Goal: Contribute content: Add original content to the website for others to see

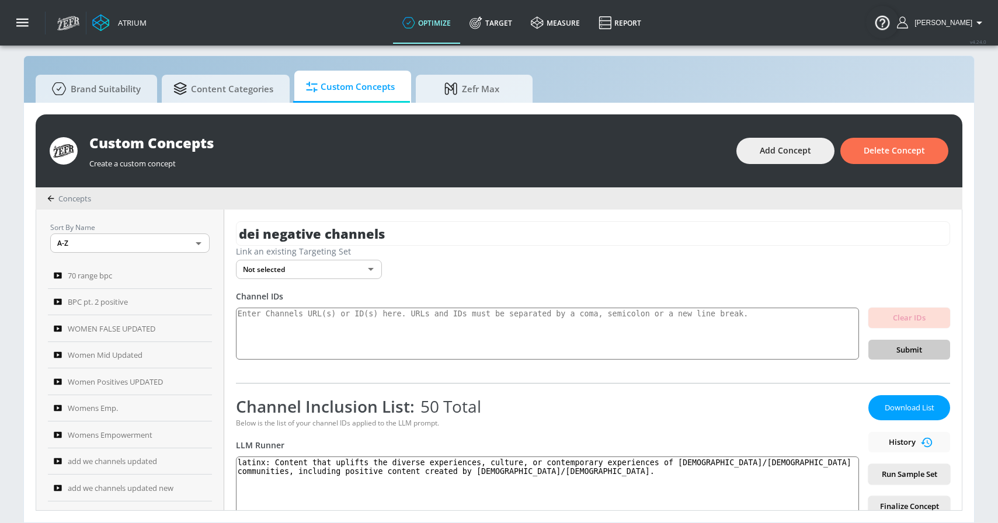
scroll to position [137, 0]
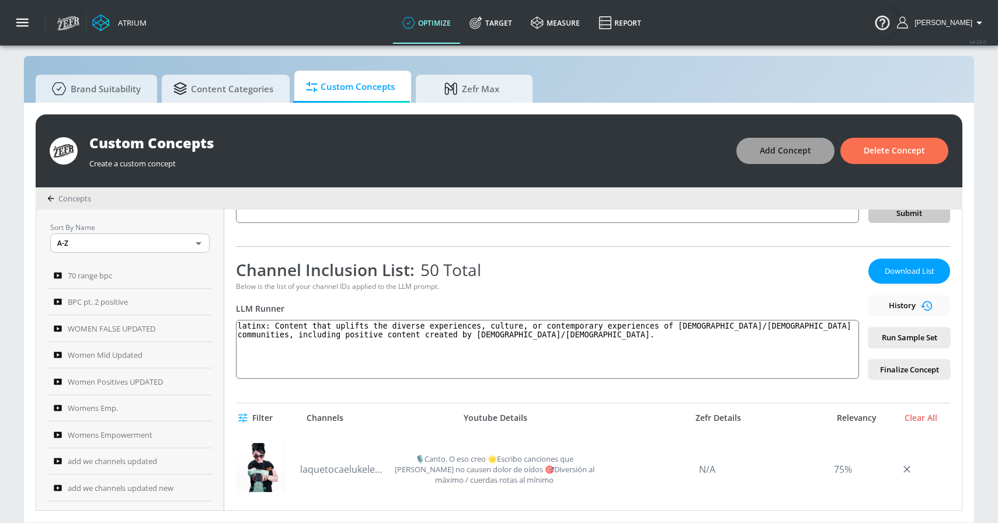
click at [793, 152] on span "Add Concept" at bounding box center [785, 151] width 51 height 15
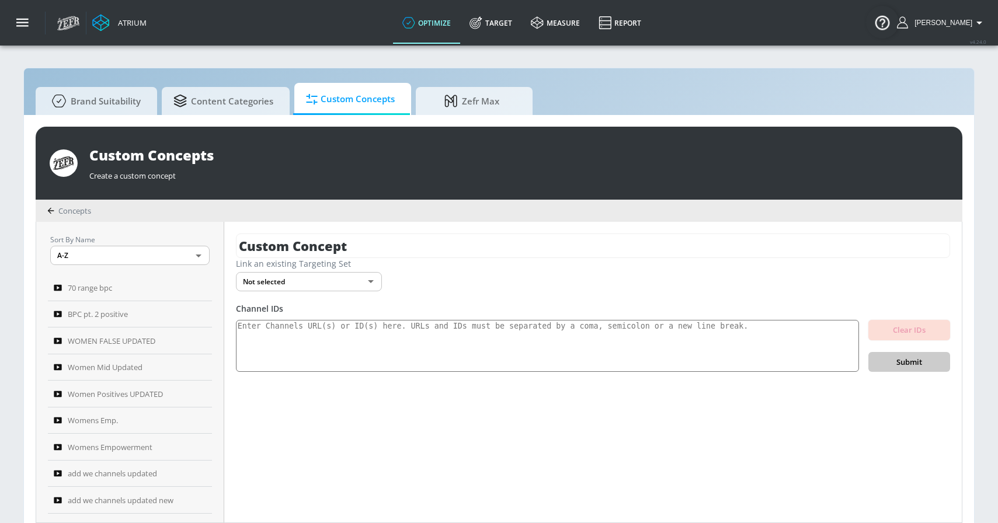
click at [326, 232] on div "Custom Concept Link an existing Targeting Set Not selected none ​ Channel IDs C…" at bounding box center [592, 372] width 737 height 301
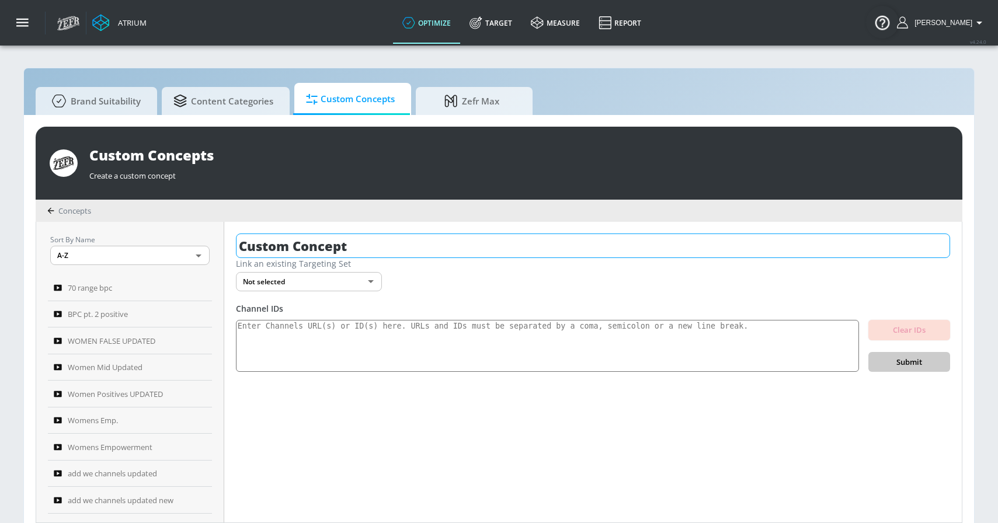
click at [322, 238] on input "Custom Concept" at bounding box center [593, 246] width 714 height 25
click at [380, 246] on input "text" at bounding box center [572, 246] width 672 height 25
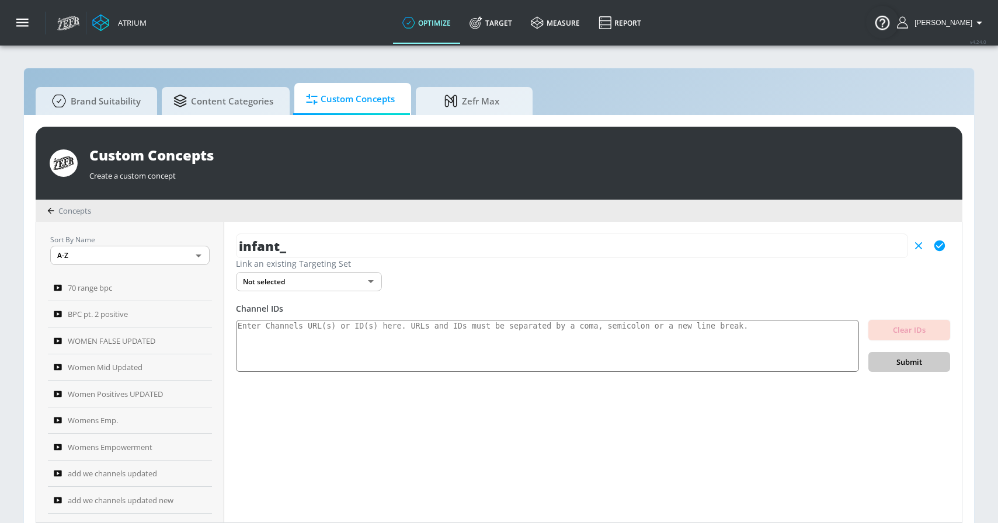
type input "infant_"
click at [298, 331] on textarea at bounding box center [547, 346] width 623 height 53
paste textarea "UC-epVztW-v59BGIzdoP4LiA UCxquiJ7sq0QF-8qN72G1EZw UC_UYT4sucOyQiDvaQVSE4hQ UCIu…"
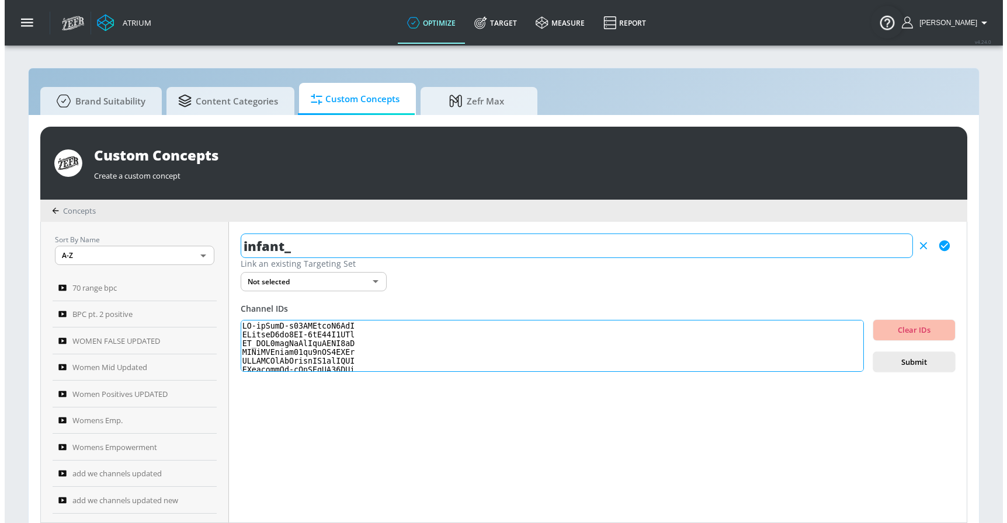
scroll to position [388, 0]
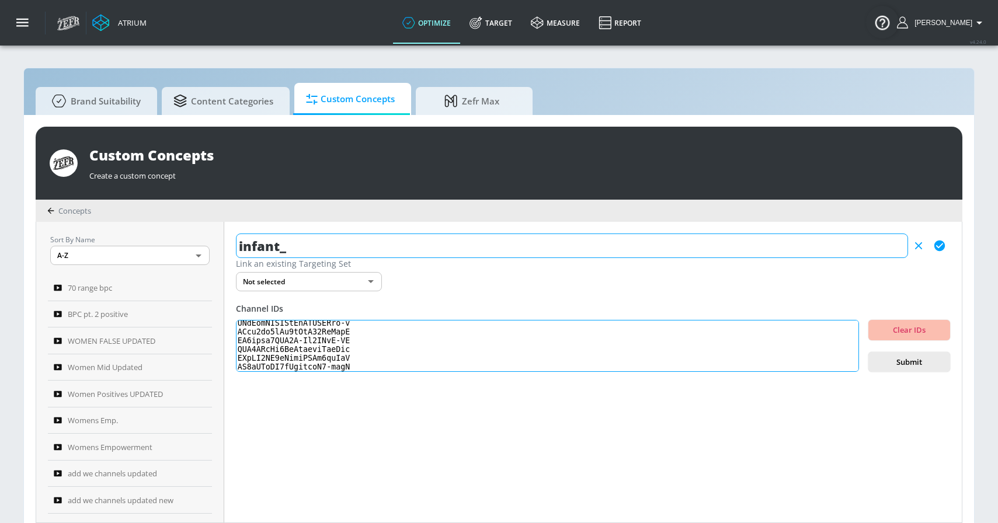
type textarea "UC-epVztW-v59BGIzdoP4LiA UCxquiJ7sq0QF-8qN72G1EZw UC_UYT4sucOyQiDvaQVSE4hQ UCIu…"
click at [347, 251] on input "infant_" at bounding box center [572, 246] width 672 height 25
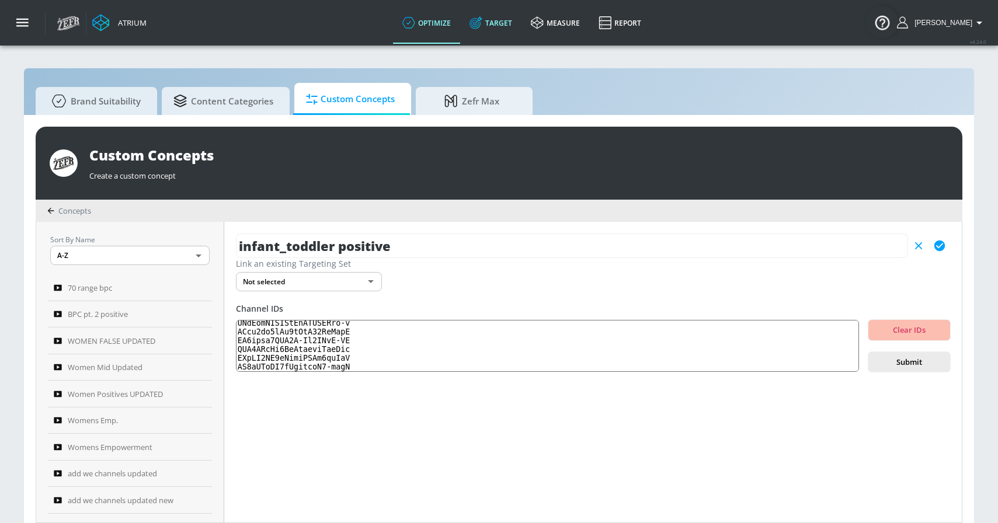
type input "infant_toddler positive"
click at [513, 30] on link "Target" at bounding box center [490, 23] width 61 height 42
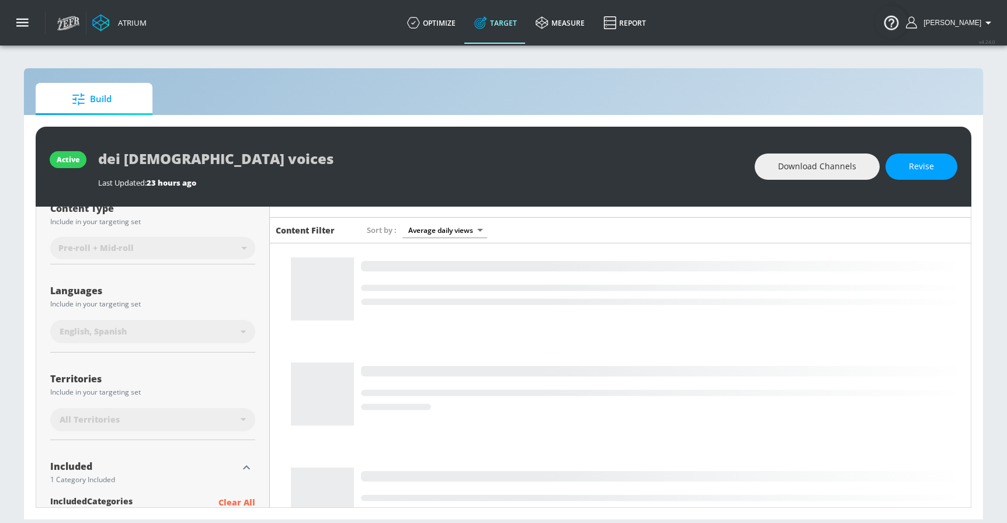
scroll to position [246, 0]
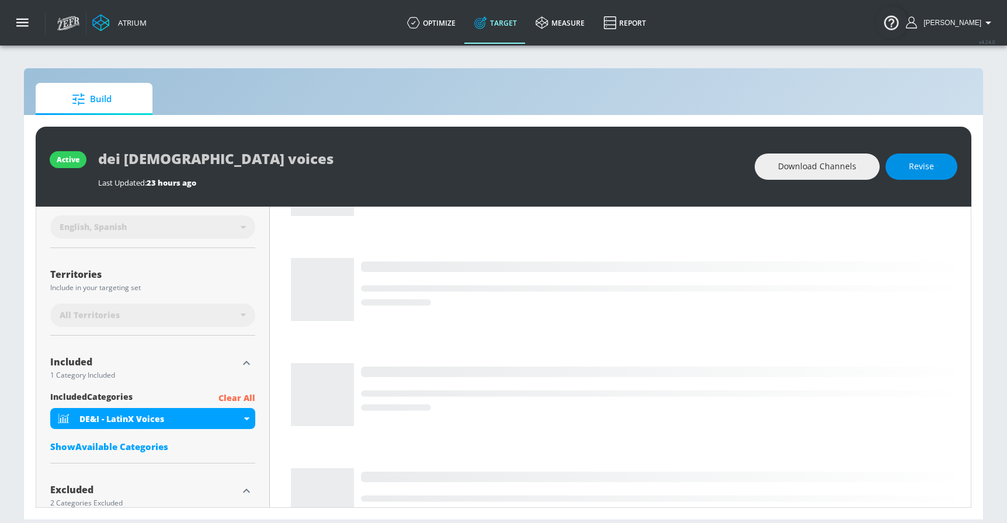
click at [920, 168] on span "Revise" at bounding box center [920, 166] width 25 height 15
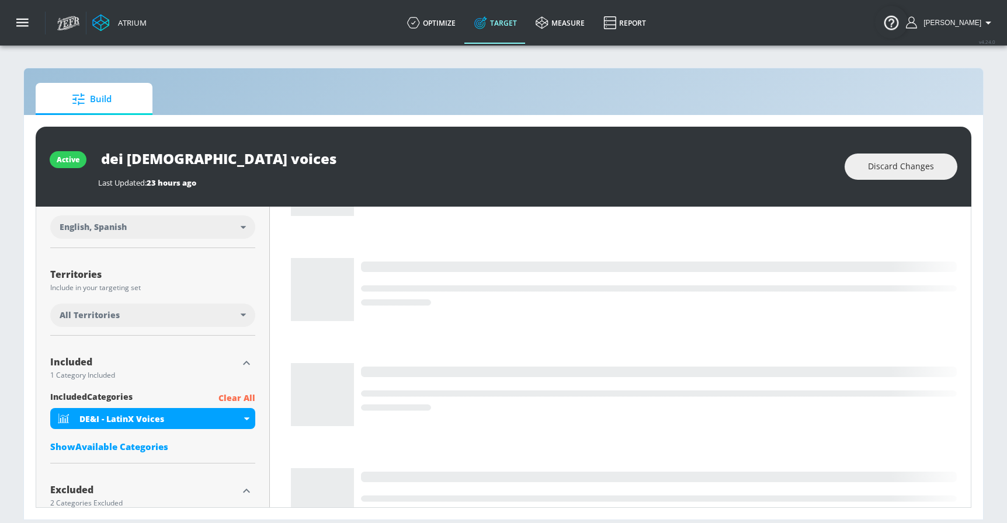
click at [222, 153] on input "dei [DEMOGRAPHIC_DATA] voices" at bounding box center [244, 158] width 292 height 26
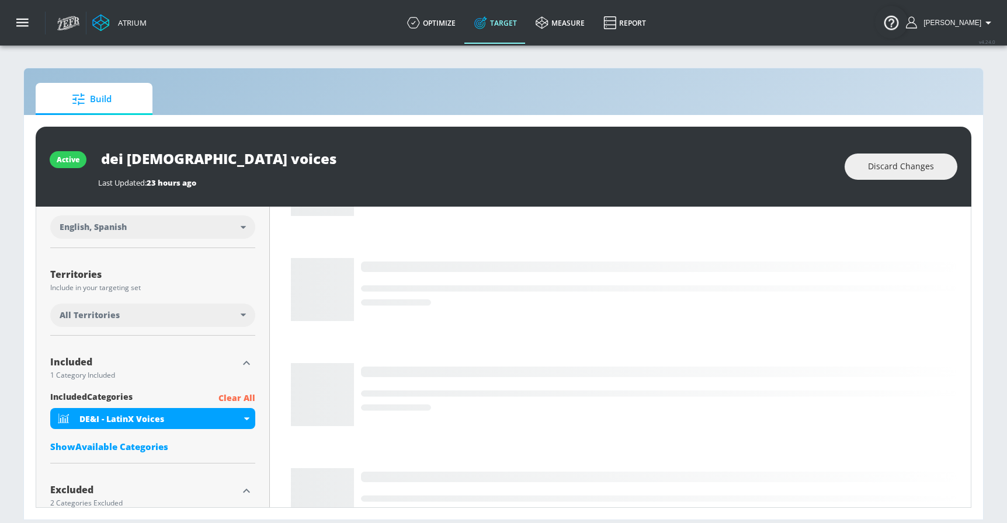
click at [222, 153] on input "dei [DEMOGRAPHIC_DATA] voices" at bounding box center [244, 158] width 292 height 26
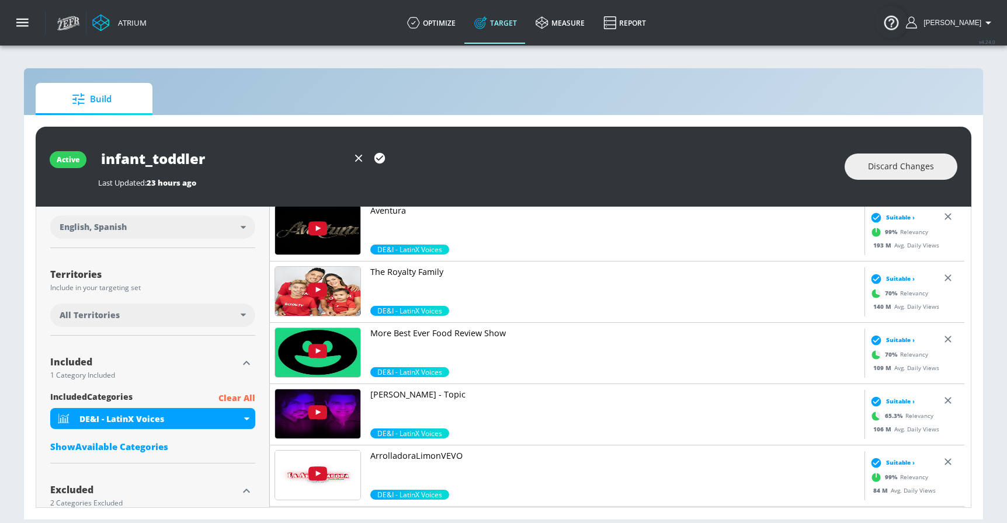
click at [376, 159] on icon "button" at bounding box center [379, 158] width 11 height 11
type input "infant_toddler"
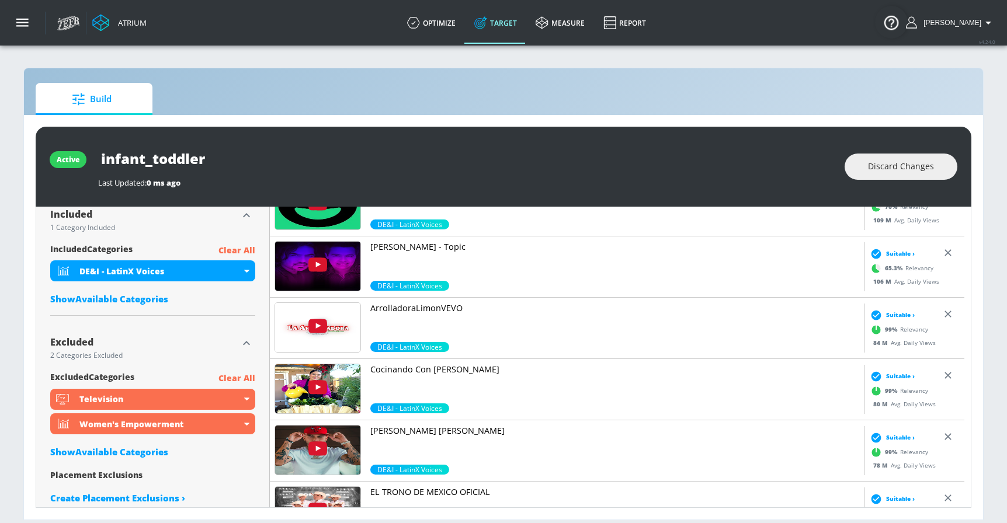
click at [238, 247] on p "Clear All" at bounding box center [236, 250] width 37 height 15
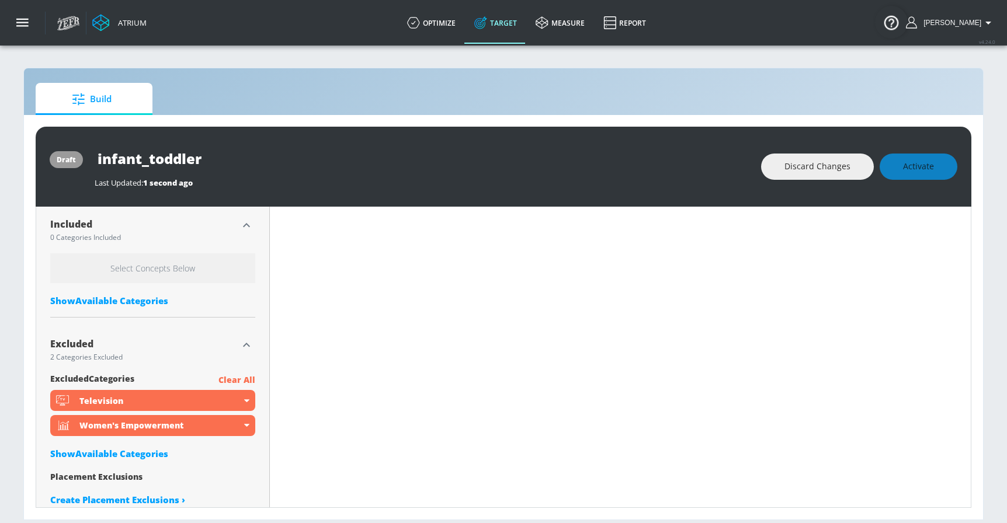
scroll to position [404, 0]
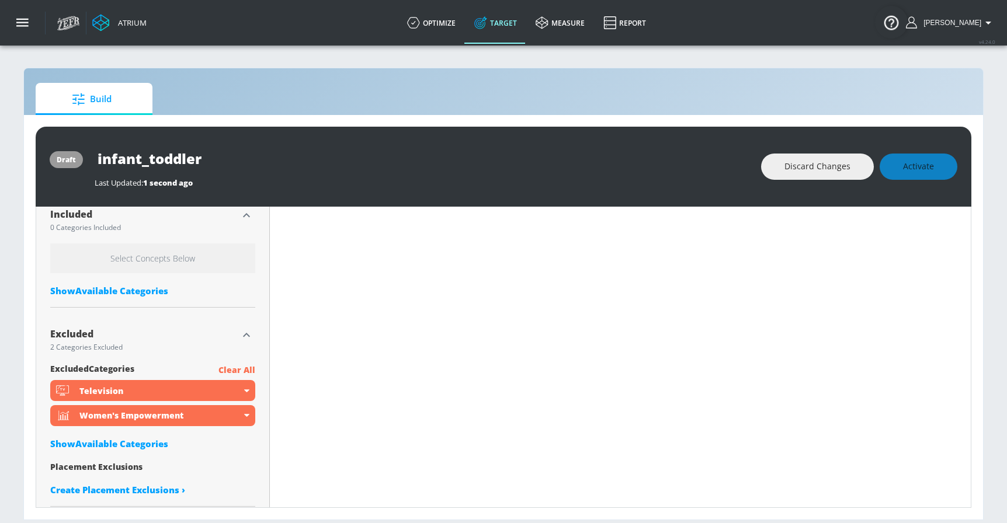
click at [97, 285] on div "Show Available Categories" at bounding box center [152, 291] width 205 height 12
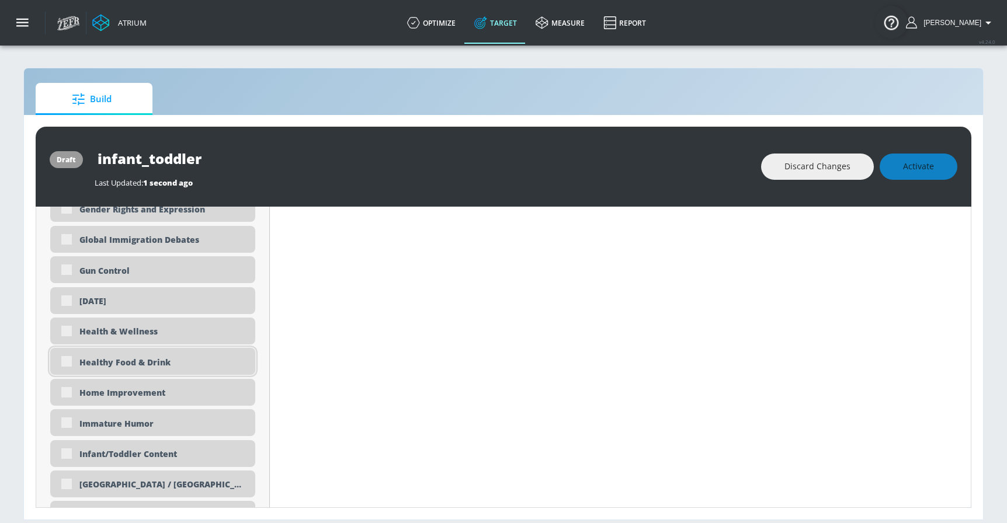
scroll to position [1883, 0]
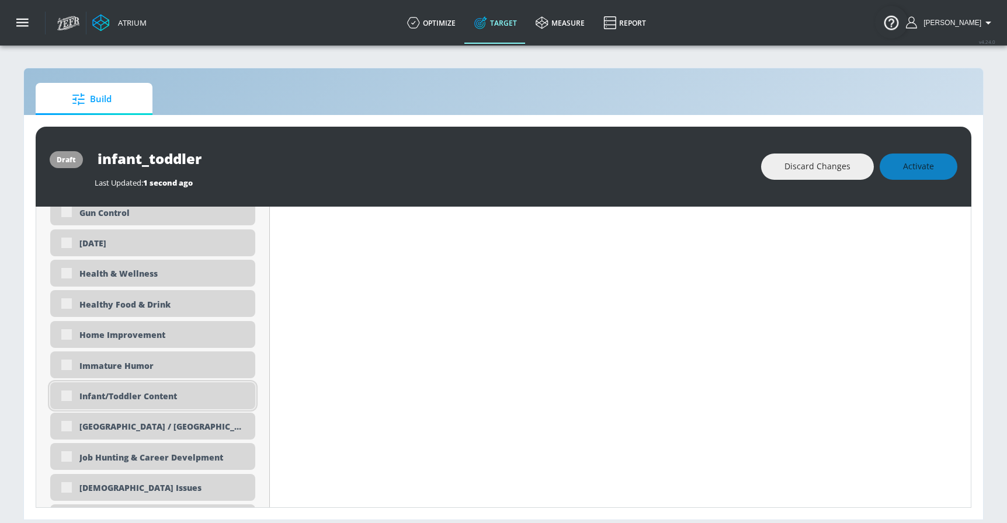
click at [151, 388] on div "Infant/Toddler Content" at bounding box center [152, 395] width 205 height 27
click at [116, 392] on div "Infant/Toddler Content" at bounding box center [162, 396] width 167 height 11
click at [112, 398] on div "Infant/Toddler Content" at bounding box center [162, 396] width 167 height 11
click at [137, 405] on div "Infant/Toddler Content" at bounding box center [152, 395] width 205 height 27
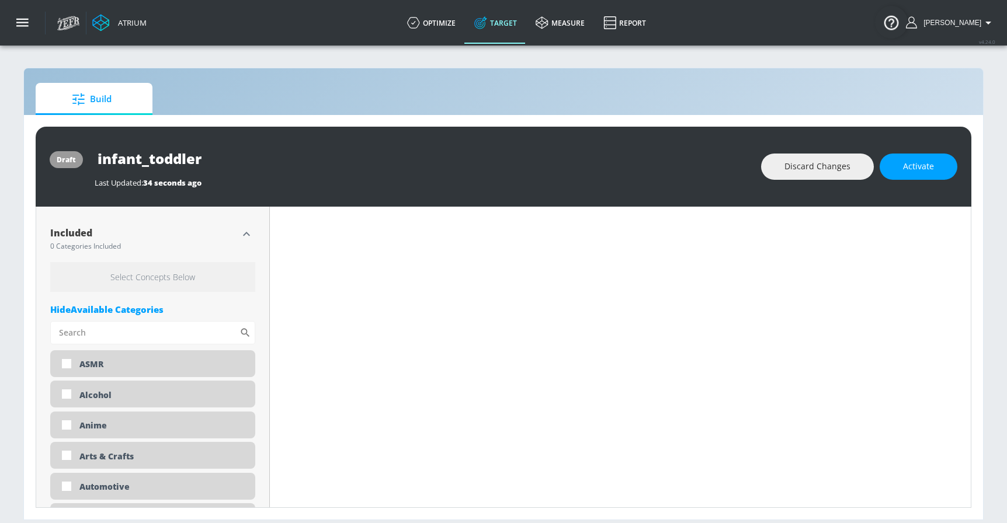
scroll to position [378, 0]
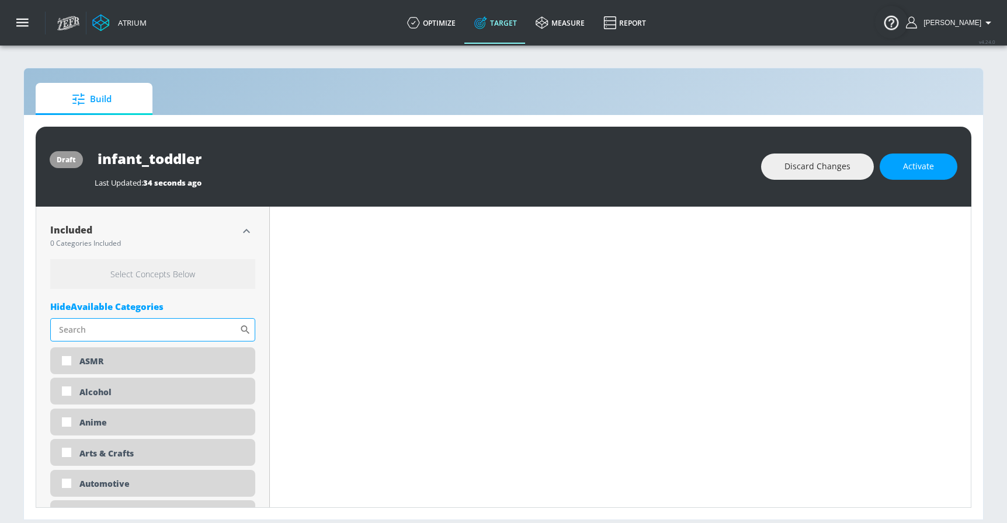
click at [130, 332] on input "Sort By" at bounding box center [144, 329] width 189 height 23
type input "infant"
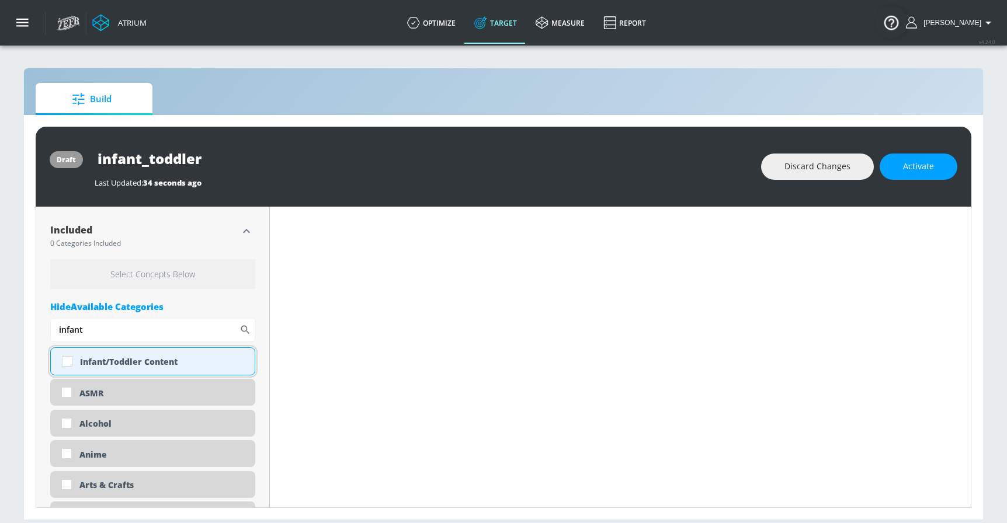
click at [92, 371] on div "Infant/Toddler Content" at bounding box center [152, 361] width 205 height 28
checkbox input "true"
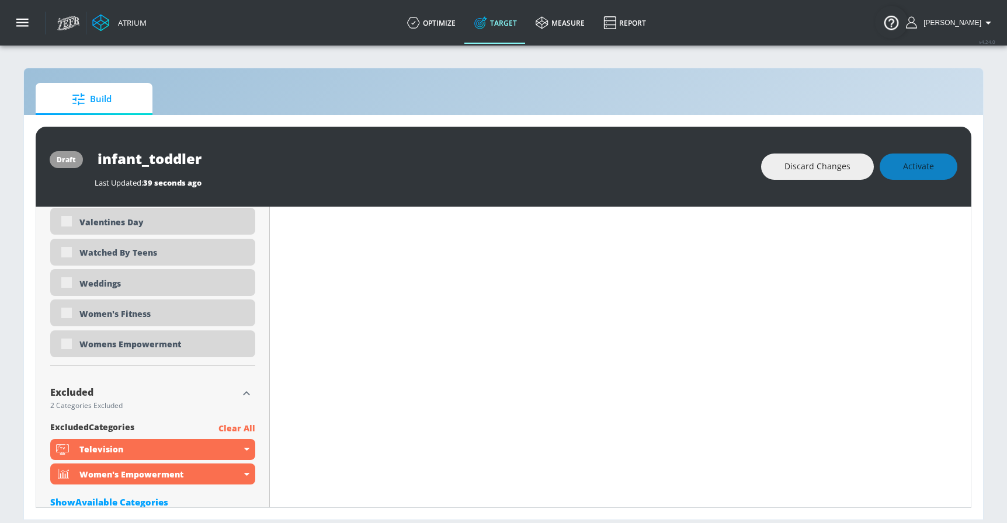
scroll to position [3723, 0]
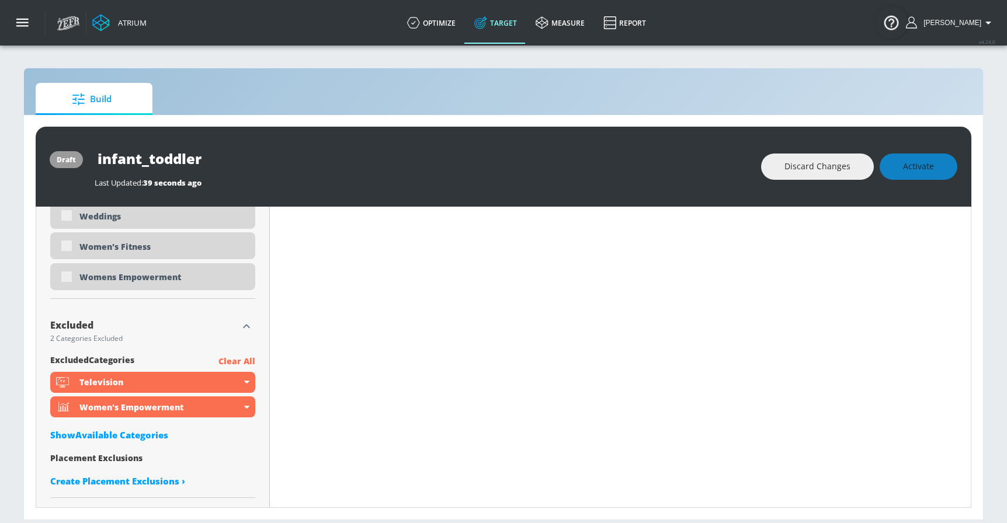
click at [246, 362] on p "Clear All" at bounding box center [236, 361] width 37 height 15
click at [227, 357] on p "Clear All" at bounding box center [236, 361] width 37 height 15
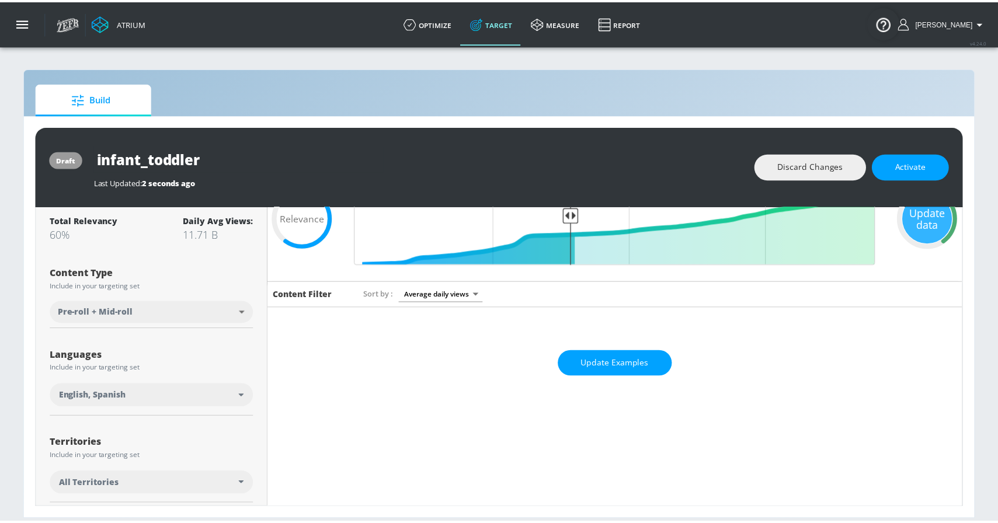
scroll to position [0, 0]
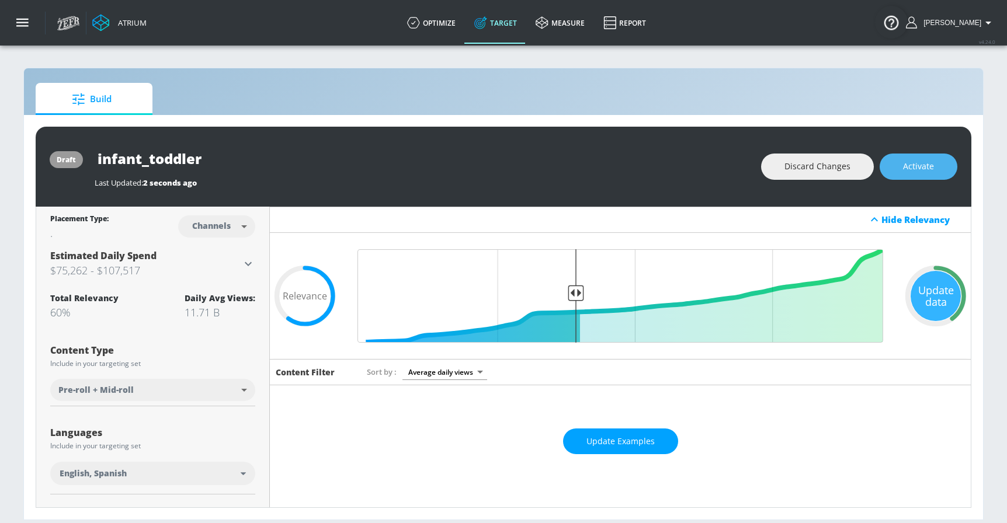
click at [910, 171] on span "Activate" at bounding box center [918, 166] width 31 height 15
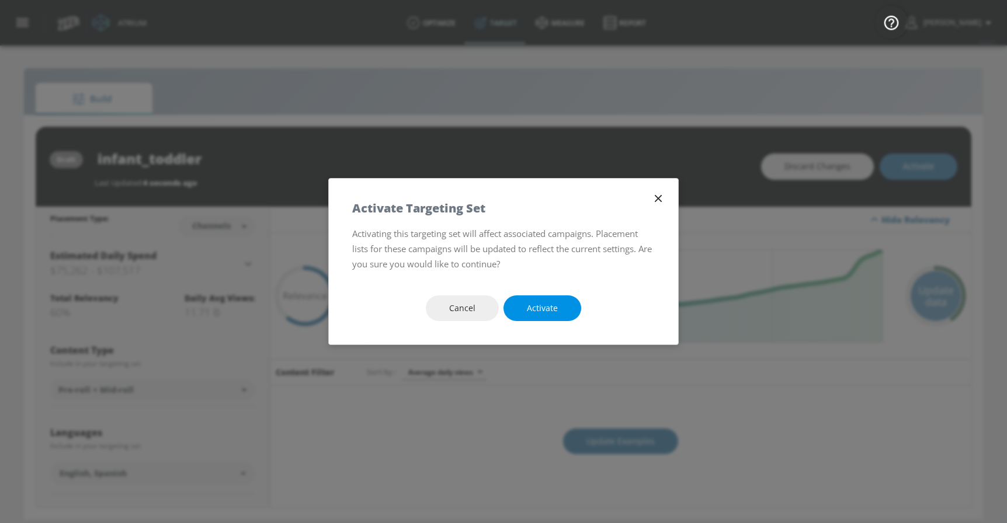
click at [537, 305] on span "Activate" at bounding box center [542, 308] width 31 height 15
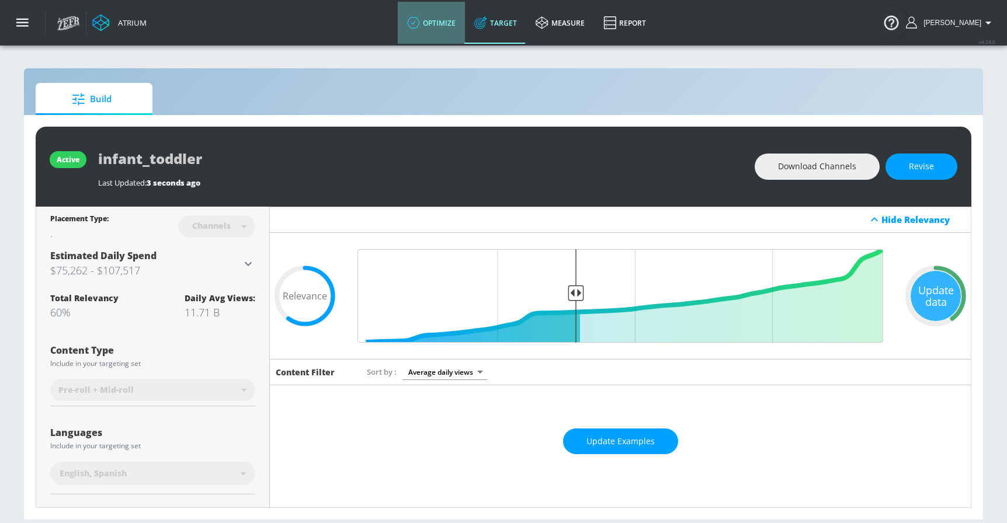
click at [440, 25] on link "optimize" at bounding box center [431, 23] width 67 height 42
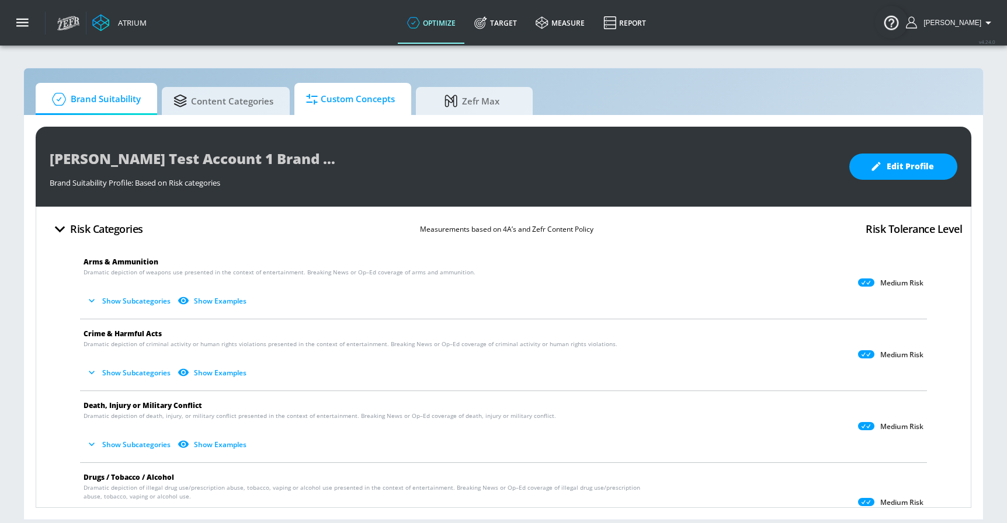
click at [353, 96] on span "Custom Concepts" at bounding box center [350, 99] width 89 height 28
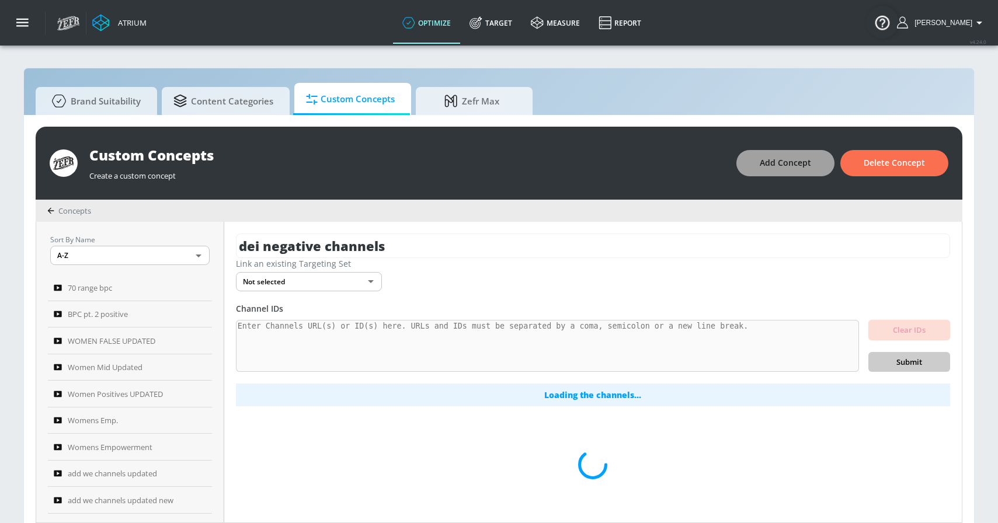
click at [775, 156] on span "Add Concept" at bounding box center [785, 163] width 51 height 15
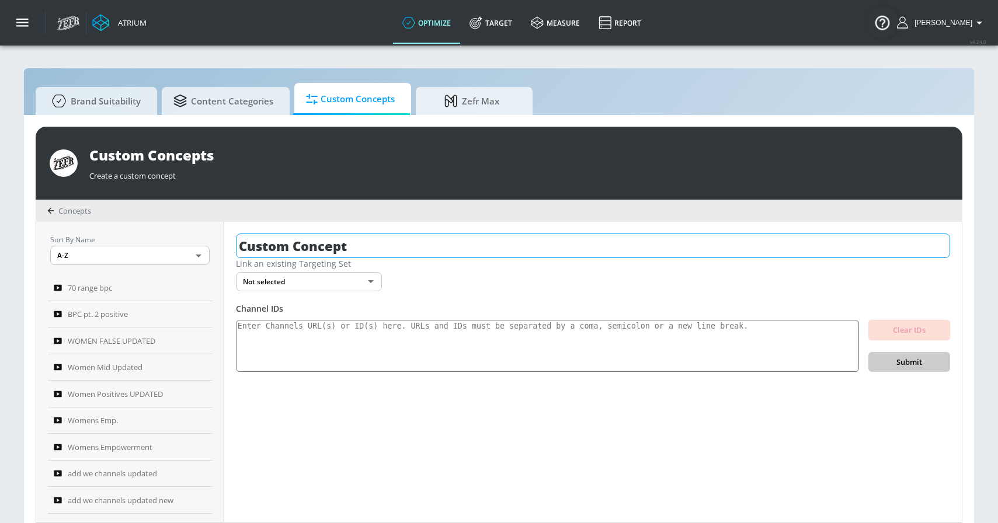
click at [412, 234] on input "Custom Concept" at bounding box center [593, 246] width 714 height 25
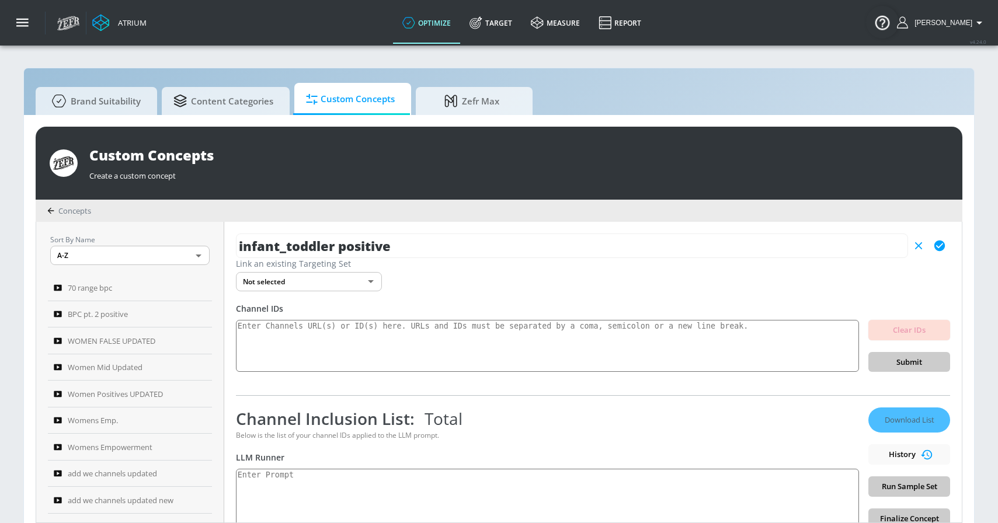
type input "infant_toddler positive"
click at [934, 247] on icon "button" at bounding box center [939, 246] width 11 height 11
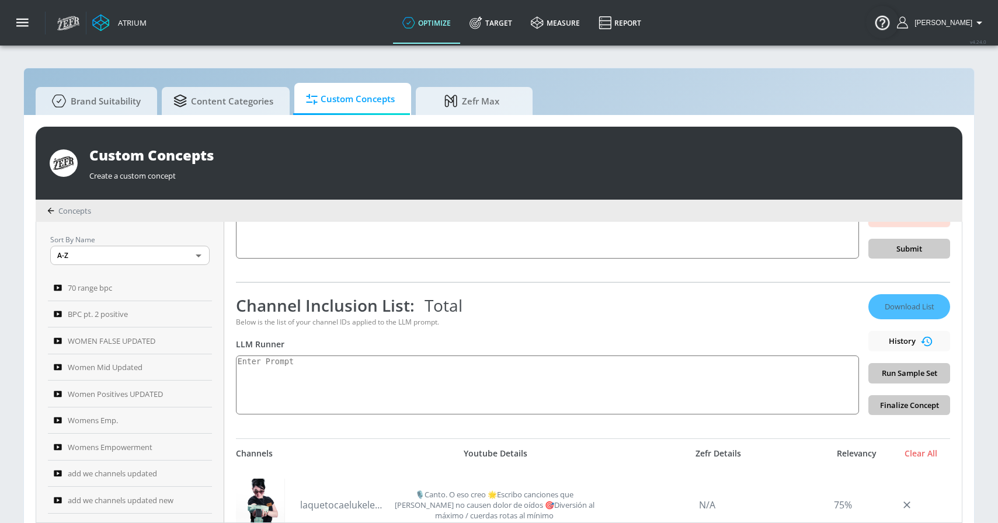
scroll to position [114, 0]
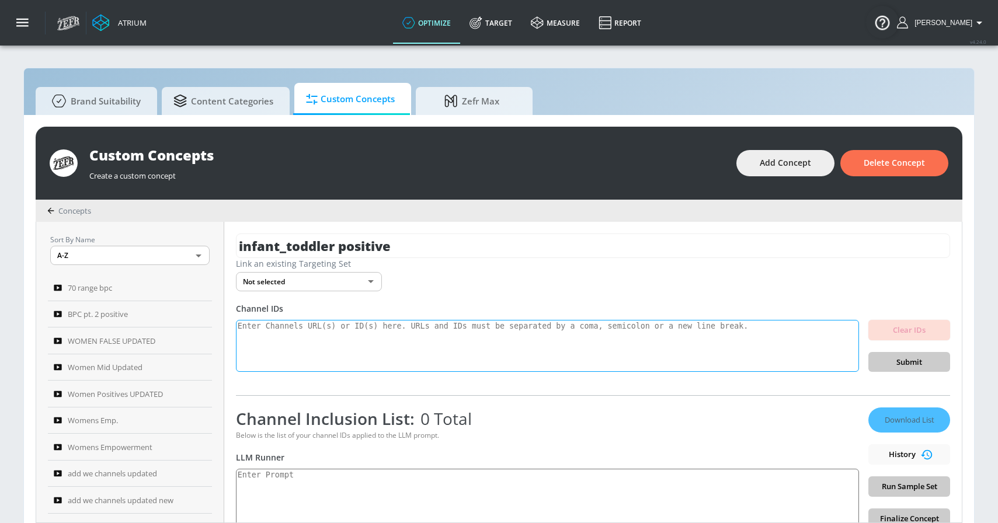
click at [300, 345] on textarea at bounding box center [547, 346] width 623 height 53
paste textarea "UC-epVztW-v59BGIzdoP4LiA UCxquiJ7sq0QF-8qN72G1EZw UC_UYT4sucOyQiDvaQVSE4hQ UCIu…"
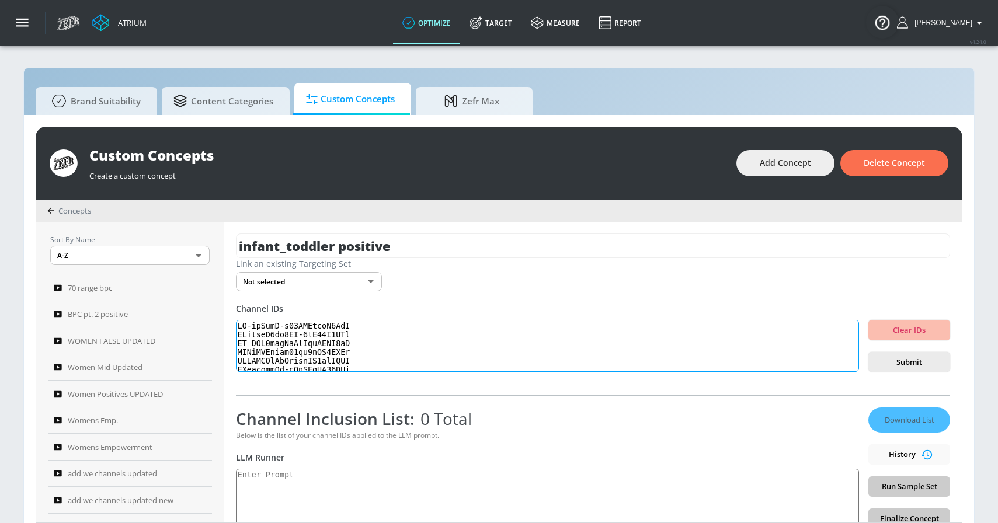
scroll to position [388, 0]
type textarea "UC-epVztW-v59BGIzdoP4LiA UCxquiJ7sq0QF-8qN72G1EZw UC_UYT4sucOyQiDvaQVSE4hQ UCIu…"
click at [882, 364] on span "Submit" at bounding box center [908, 362] width 63 height 13
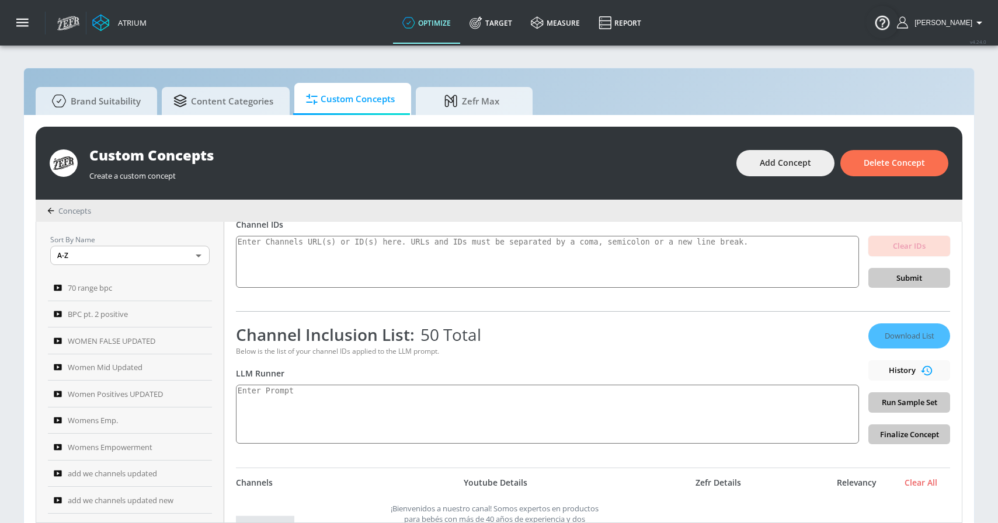
scroll to position [103, 0]
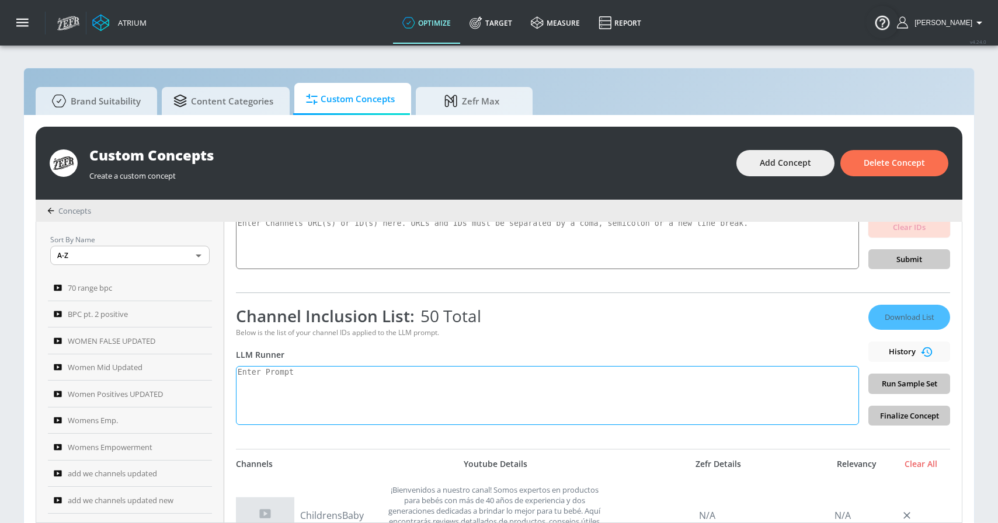
click at [300, 368] on textarea at bounding box center [547, 395] width 623 height 59
paste textarea "infant_toddler": "Created for children ages [DEMOGRAPHIC_DATA] and younger","
click at [312, 374] on textarea "infant_toddler": "Created for children ages [DEMOGRAPHIC_DATA] and younger"," at bounding box center [547, 395] width 623 height 59
click at [321, 370] on textarea "infant_toddler: "Created for children ages [DEMOGRAPHIC_DATA] and younger"," at bounding box center [547, 395] width 623 height 59
click at [512, 374] on textarea "infant_toddler: Created for children ages [DEMOGRAPHIC_DATA] and younger"," at bounding box center [547, 395] width 623 height 59
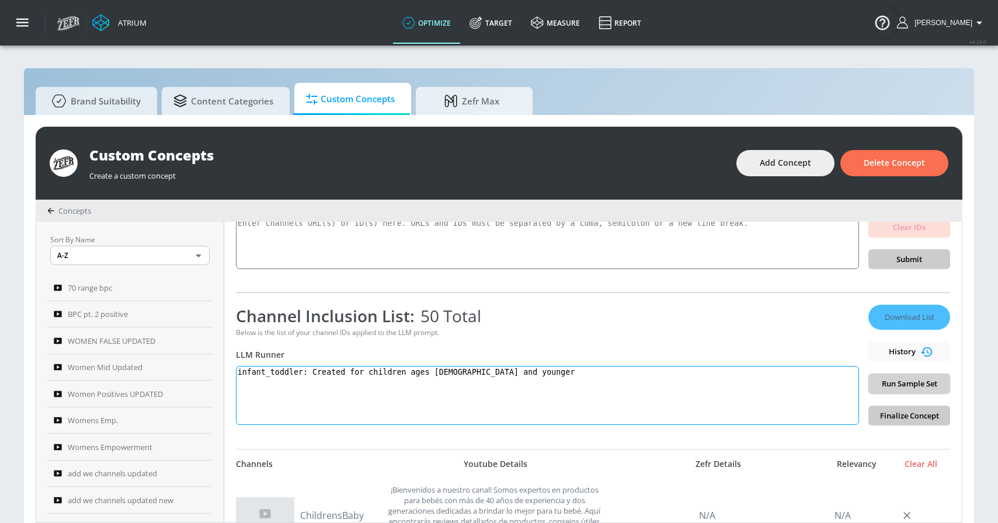
type textarea "infant_toddler: Created for children ages [DEMOGRAPHIC_DATA] and younger"
click at [898, 384] on span "Run Sample Set" at bounding box center [908, 383] width 63 height 13
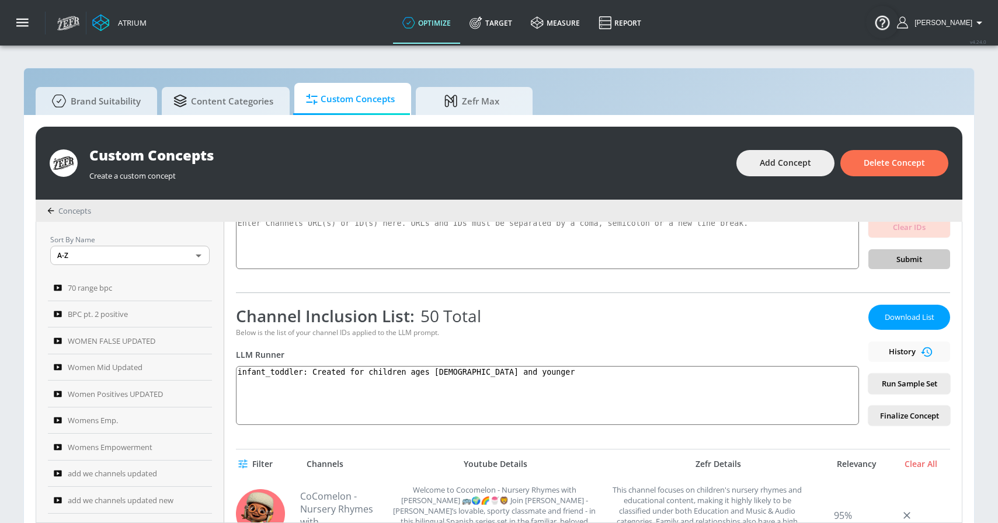
click at [654, 347] on div "Channel Inclusion List: 50 Total Below is the list of your channel IDs applied …" at bounding box center [547, 365] width 623 height 121
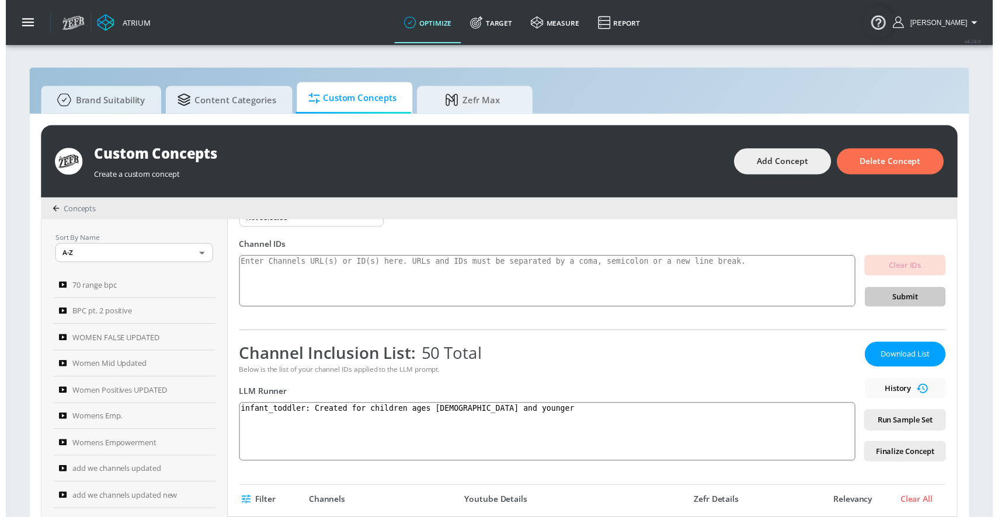
scroll to position [0, 0]
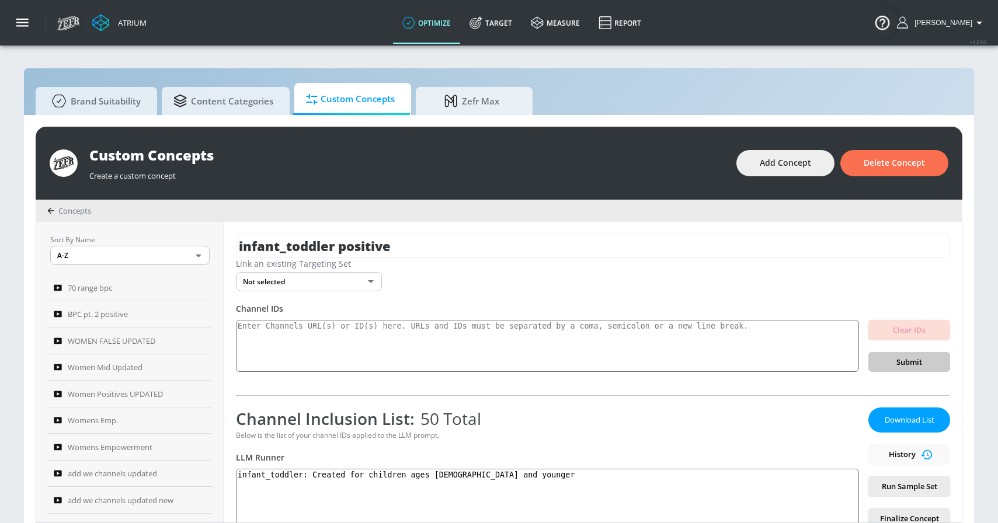
click at [901, 415] on span "Download List" at bounding box center [909, 419] width 58 height 13
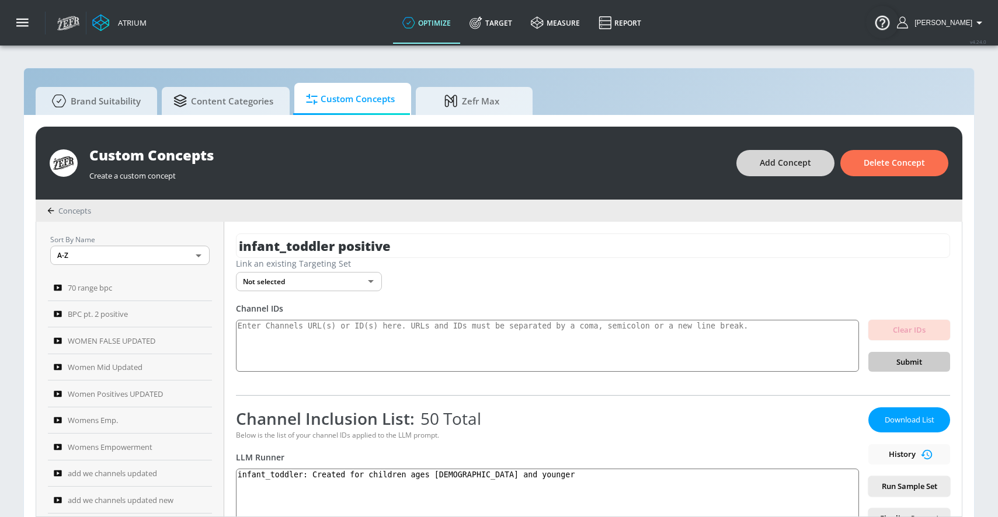
click at [793, 161] on span "Add Concept" at bounding box center [785, 163] width 51 height 15
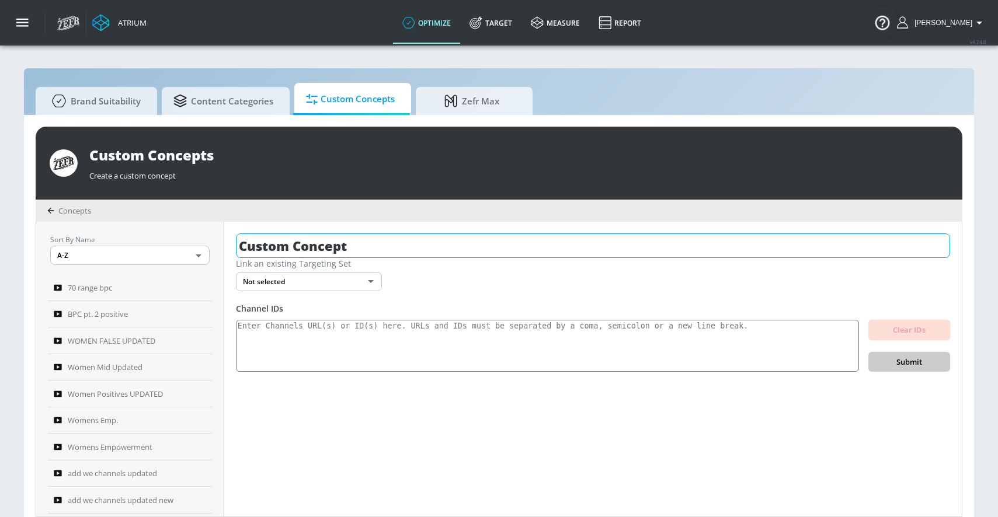
click at [469, 241] on input "Custom Concept" at bounding box center [593, 246] width 714 height 25
click at [467, 241] on input "Custom Concept" at bounding box center [593, 246] width 714 height 25
click at [466, 241] on input "Custom Concept" at bounding box center [593, 246] width 714 height 25
click at [455, 245] on input "Custom Concept" at bounding box center [593, 246] width 714 height 25
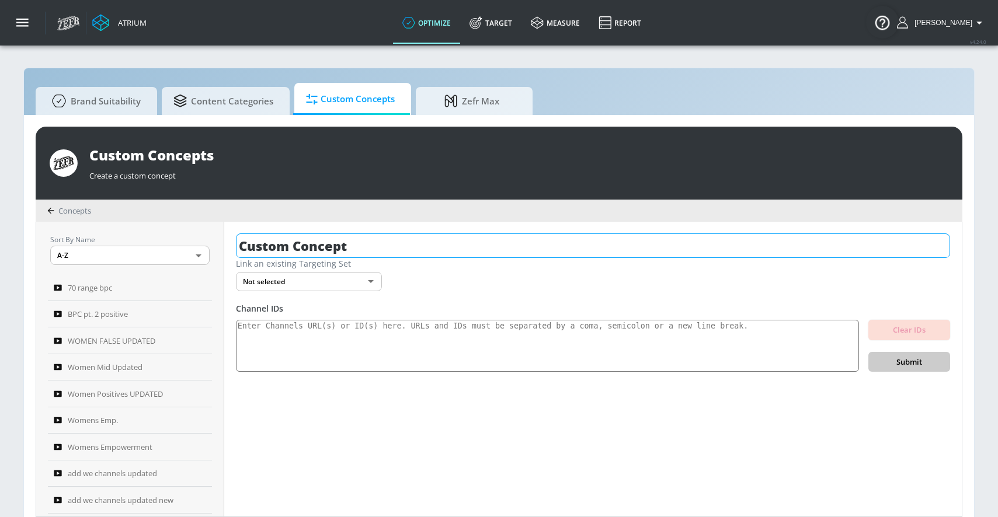
click at [455, 245] on input "Custom Concept" at bounding box center [593, 246] width 714 height 25
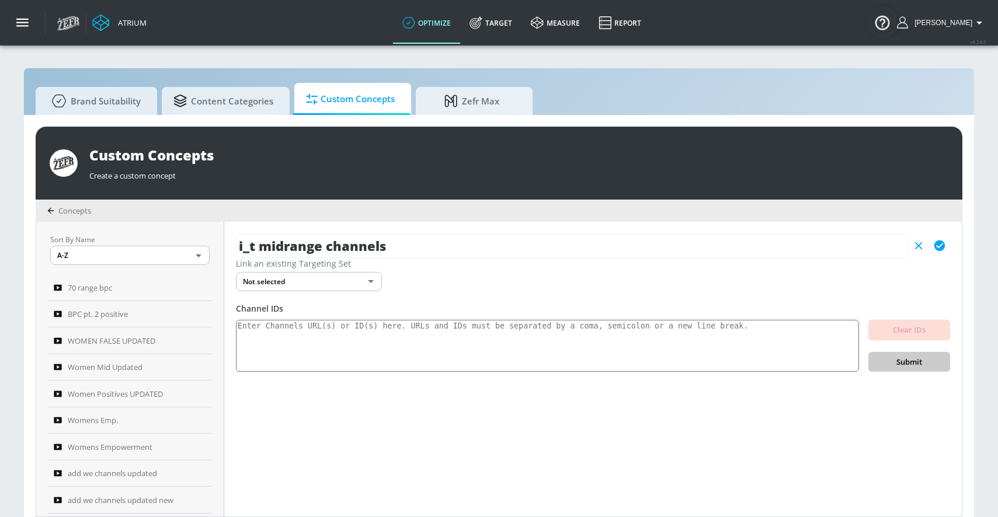
type input "i_t midrange channels"
click at [943, 245] on icon "button" at bounding box center [939, 246] width 11 height 11
click at [591, 337] on textarea at bounding box center [547, 346] width 623 height 53
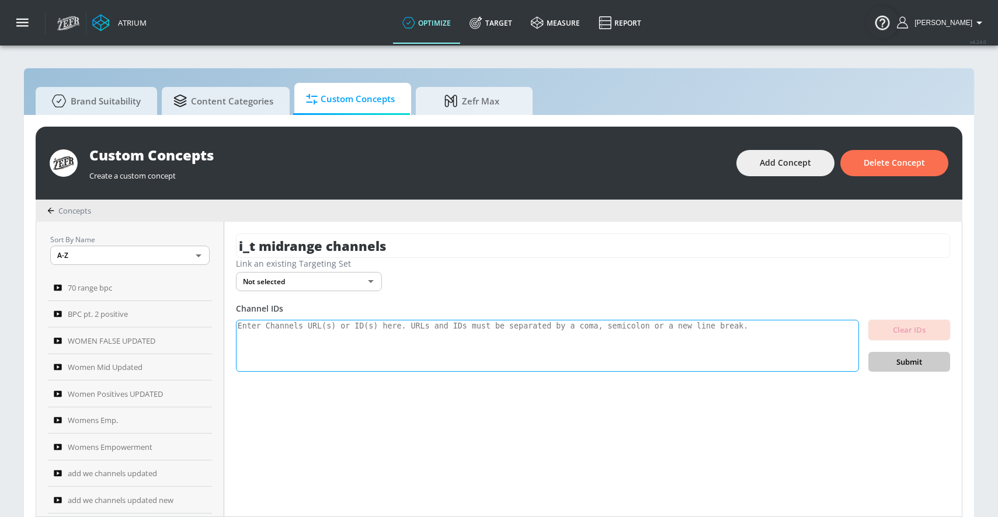
click at [626, 343] on textarea at bounding box center [547, 346] width 623 height 53
paste textarea "UCgGYq-2QTgc08C_FtvW62vg UCNCDhpXE1EfvWgv_IMGuWvg UC03d26j4BEH4BTduIoXDHag UCcp…"
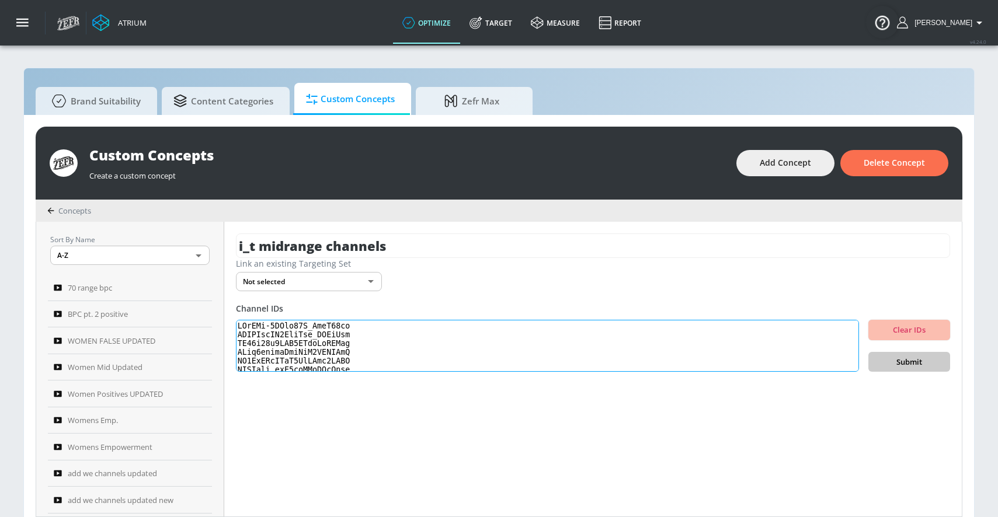
scroll to position [388, 0]
type textarea "UCgGYq-2QTgc08C_FtvW62vg UCNCDhpXE1EfvWgv_IMGuWvg UC03d26j4BEH4BTduIoXDHag UCcp…"
click at [906, 373] on div "i_t midrange channels Link an existing Targeting Set Not selected none ​ Channe…" at bounding box center [592, 369] width 737 height 295
click at [904, 366] on span "Submit" at bounding box center [908, 362] width 63 height 13
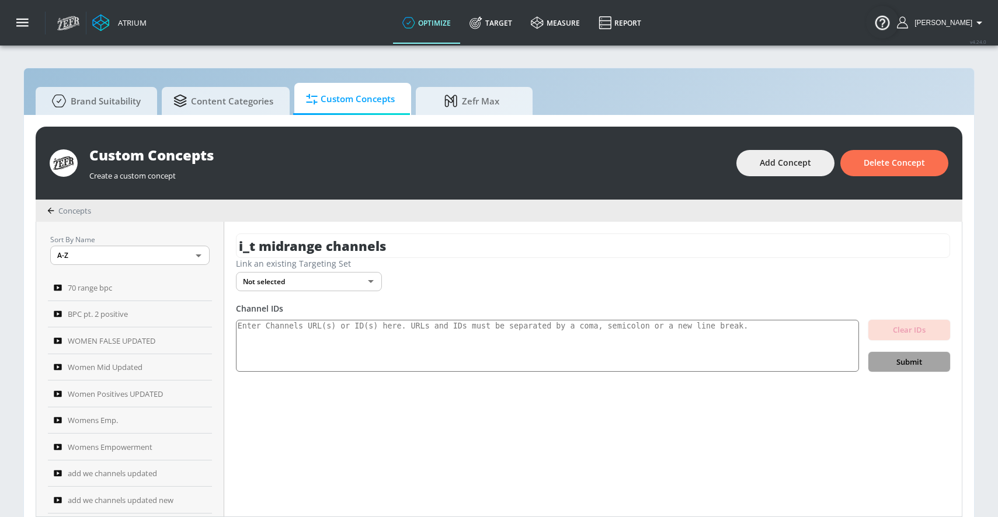
scroll to position [0, 0]
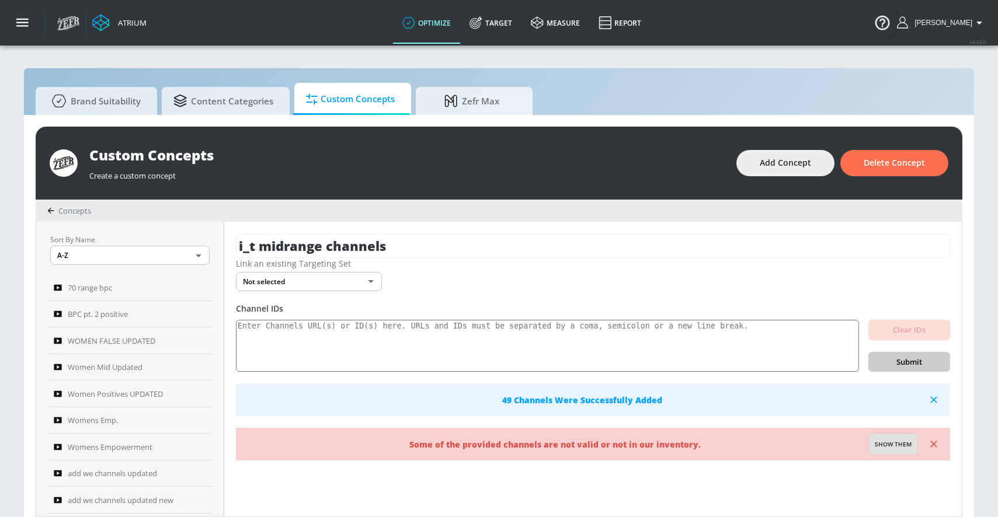
click at [910, 444] on span "Show them" at bounding box center [893, 445] width 37 height 11
type textarea "Invalid channels: UCRFhMZ_wpo_u0-O67LqWQ9A"
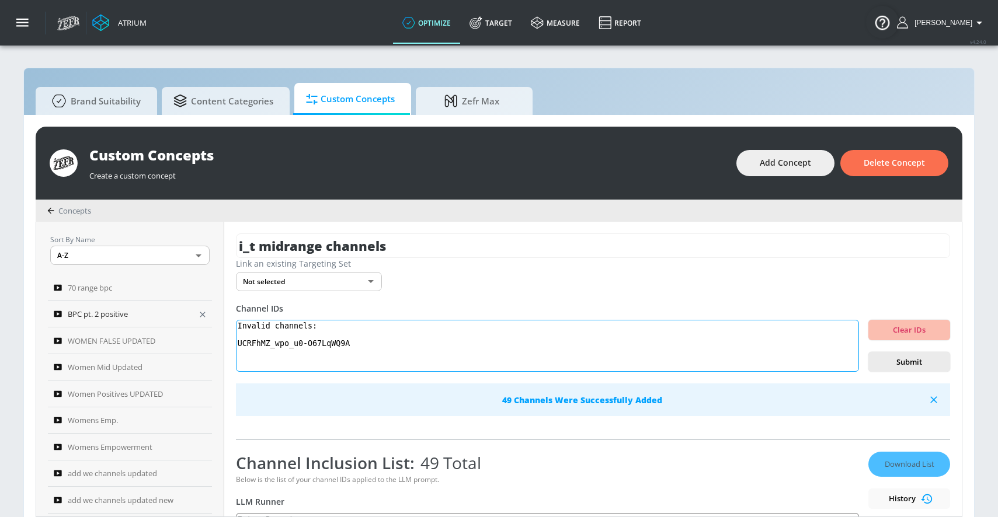
drag, startPoint x: 412, startPoint y: 352, endPoint x: 197, endPoint y: 318, distance: 218.1
click at [197, 318] on div "Sort By Name A-Z ASC ​ 70 range bpc BPC pt. 2 positive WOMEN FALSE UPDATED Wome…" at bounding box center [498, 369] width 925 height 295
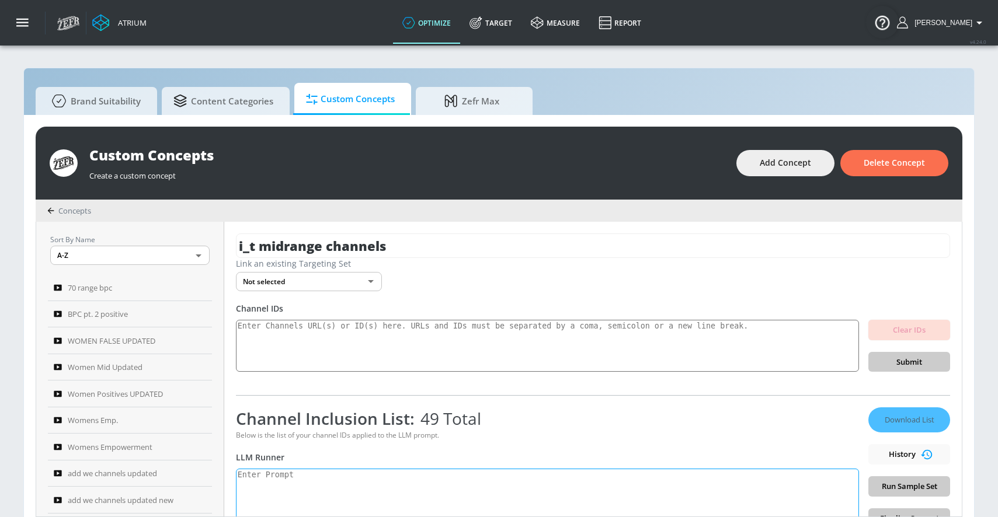
click at [297, 473] on textarea at bounding box center [547, 498] width 623 height 59
paste textarea "infant_toddler": "Created for children ages [DEMOGRAPHIC_DATA] and younger","
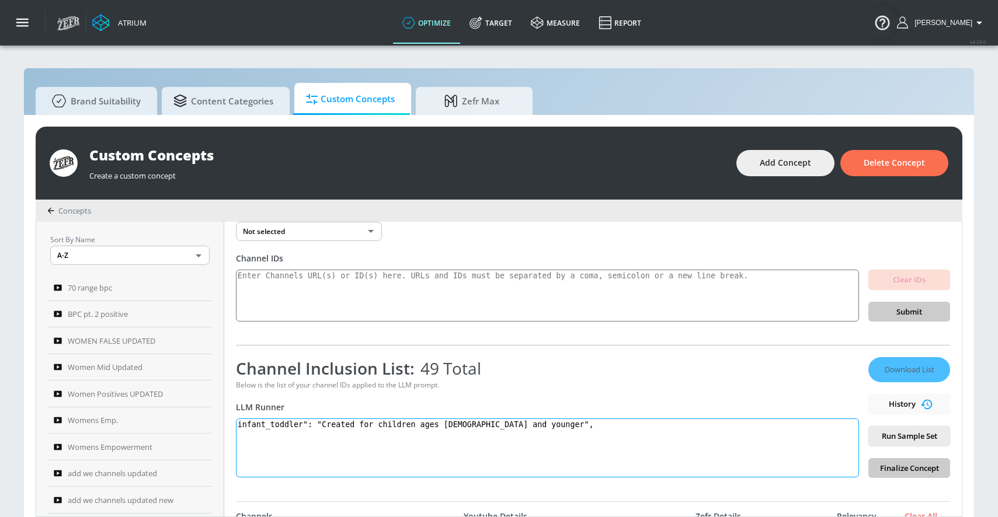
scroll to position [78, 0]
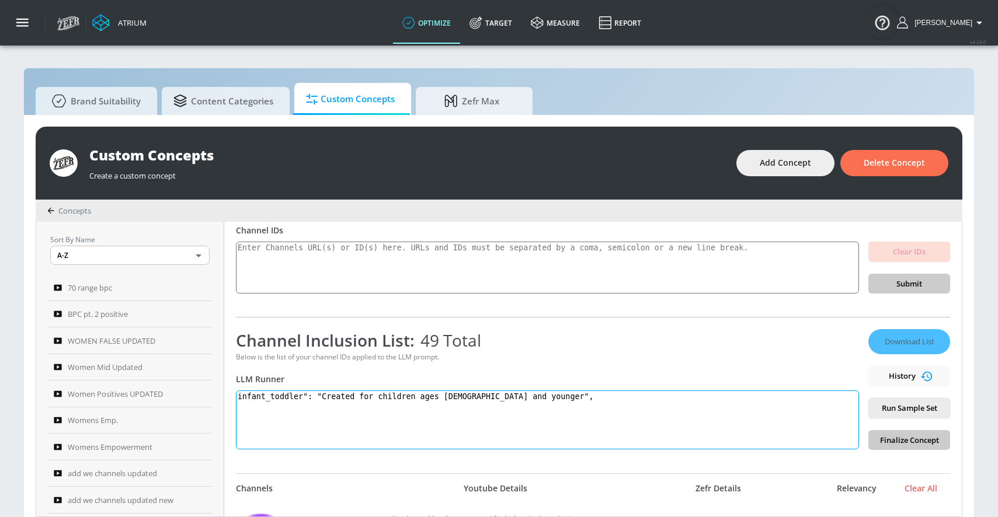
click at [312, 395] on textarea "infant_toddler": "Created for children ages [DEMOGRAPHIC_DATA] and younger"," at bounding box center [547, 420] width 623 height 59
click at [321, 398] on textarea "infant_toddler: "Created for children ages [DEMOGRAPHIC_DATA] and younger"," at bounding box center [547, 420] width 623 height 59
click at [516, 397] on textarea "infant_toddler: Created for children ages [DEMOGRAPHIC_DATA] and younger"," at bounding box center [547, 420] width 623 height 59
type textarea "infant_toddler: Created for children ages [DEMOGRAPHIC_DATA] and younger."
click at [893, 410] on span "Run Sample Set" at bounding box center [908, 408] width 63 height 13
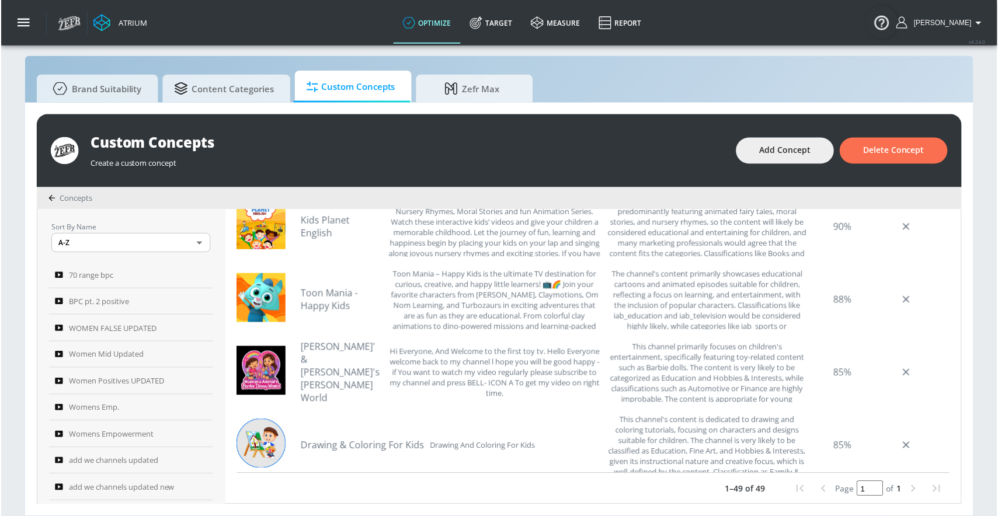
scroll to position [0, 0]
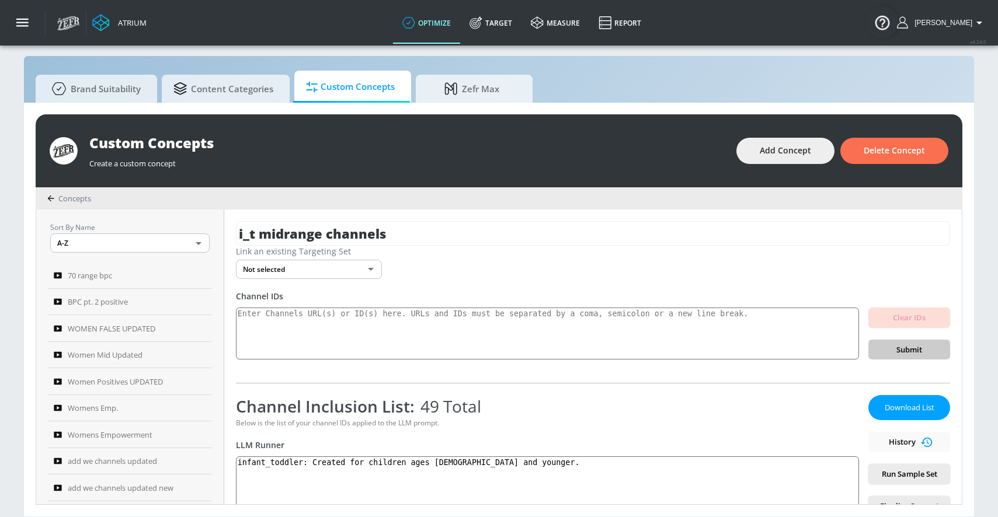
click at [901, 404] on span "Download List" at bounding box center [909, 407] width 58 height 13
